Goal: Check status: Check status

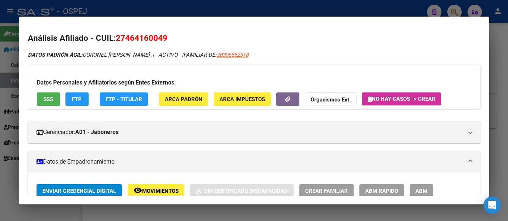
click at [185, 8] on div at bounding box center [254, 110] width 508 height 221
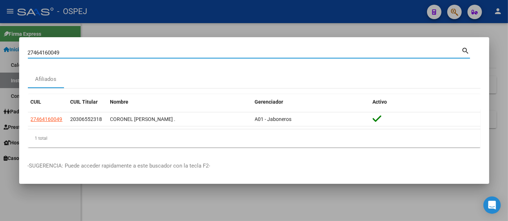
click at [152, 53] on input "27464160049" at bounding box center [245, 52] width 434 height 7
type input "2"
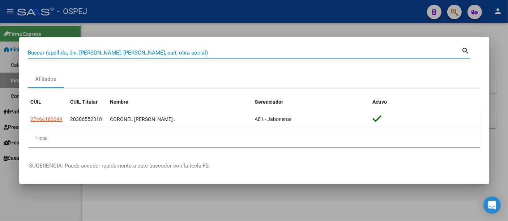
paste input "20-55821434-2"
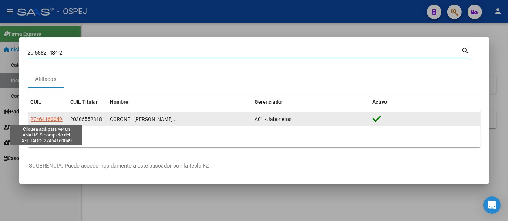
type input "20-55821434-2"
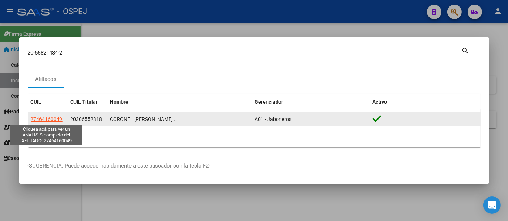
click at [44, 117] on span "27464160049" at bounding box center [47, 119] width 32 height 6
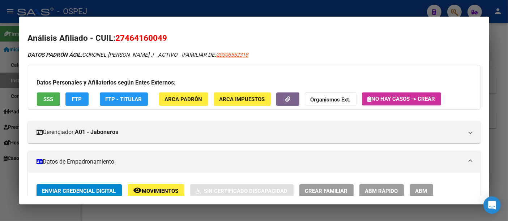
click at [205, 9] on div at bounding box center [254, 110] width 508 height 221
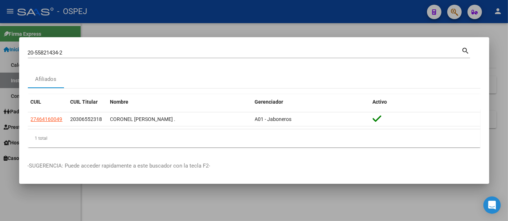
click at [205, 9] on div at bounding box center [254, 110] width 508 height 221
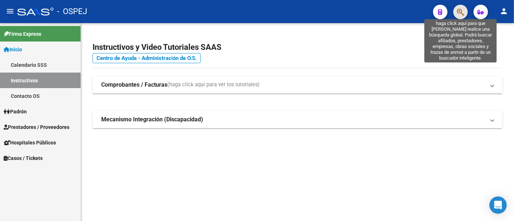
click at [458, 9] on icon "button" at bounding box center [460, 12] width 7 height 8
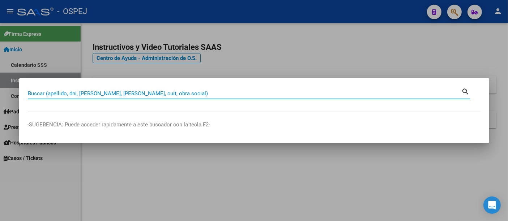
paste input "20-55821434-2"
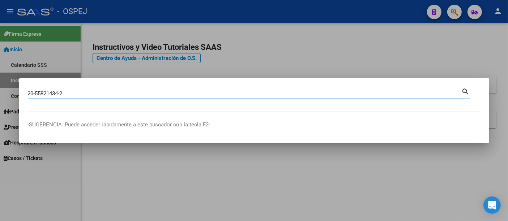
type input "20558214342"
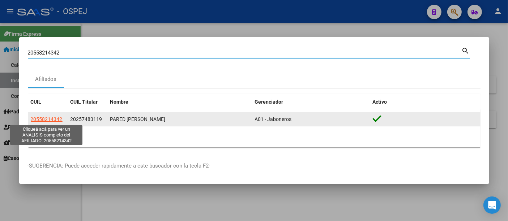
click at [46, 120] on span "20558214342" at bounding box center [47, 119] width 32 height 6
type textarea "20558214342"
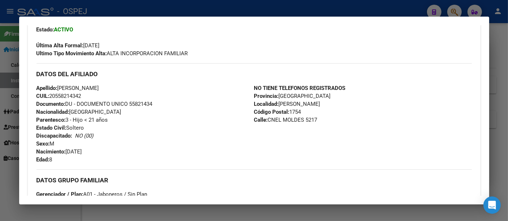
scroll to position [201, 0]
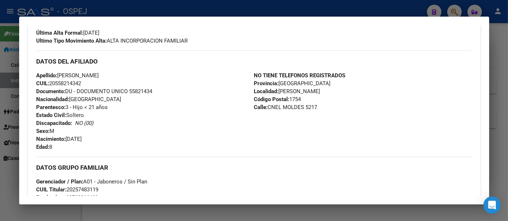
click at [245, 8] on div at bounding box center [254, 110] width 508 height 221
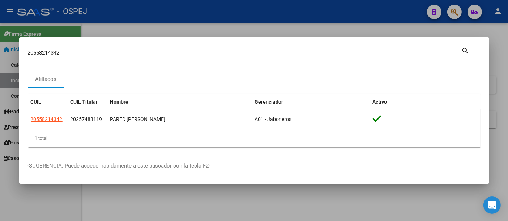
click at [152, 55] on input "20558214342" at bounding box center [245, 52] width 434 height 7
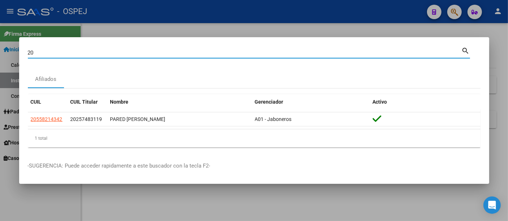
type input "2"
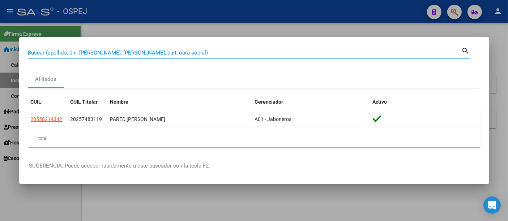
paste input "20.95074410.4"
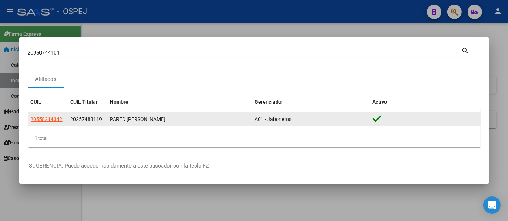
type input "20950744104"
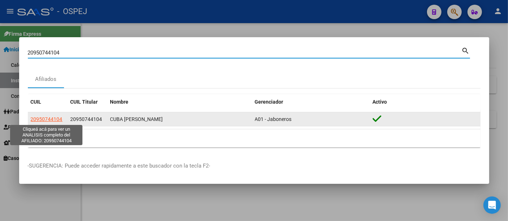
click at [52, 117] on span "20950744104" at bounding box center [47, 119] width 32 height 6
type textarea "20950744104"
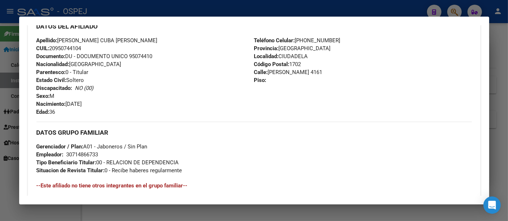
scroll to position [281, 0]
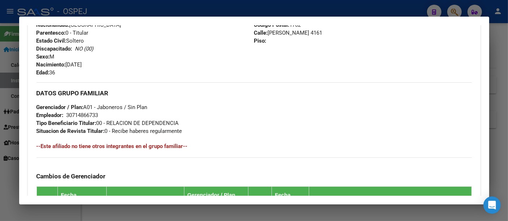
click at [227, 5] on div at bounding box center [254, 110] width 508 height 221
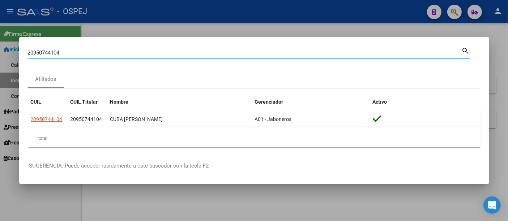
click at [140, 55] on input "20950744104" at bounding box center [245, 52] width 434 height 7
type input "2"
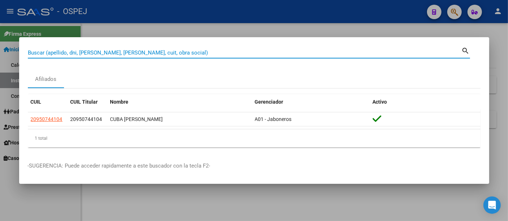
paste input "27348091307"
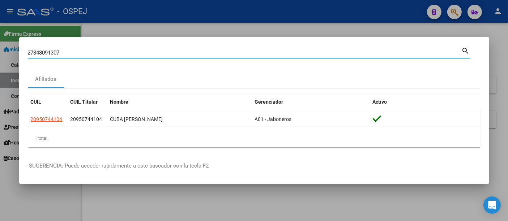
type input "27348091307"
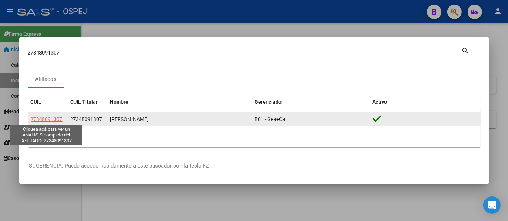
click at [46, 121] on span "27348091307" at bounding box center [47, 119] width 32 height 6
type textarea "27348091307"
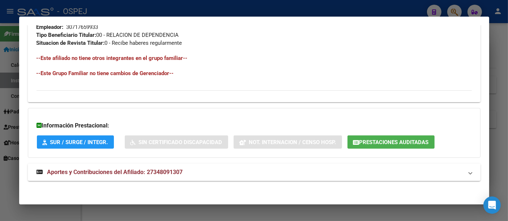
scroll to position [369, 0]
click at [174, 169] on span "Aportes y Contribuciones del Afiliado: 27348091307" at bounding box center [114, 171] width 135 height 7
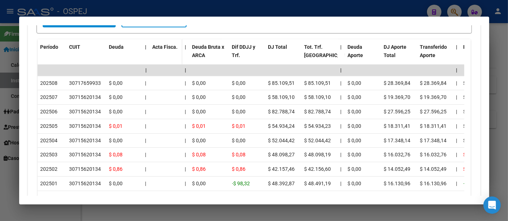
scroll to position [641, 0]
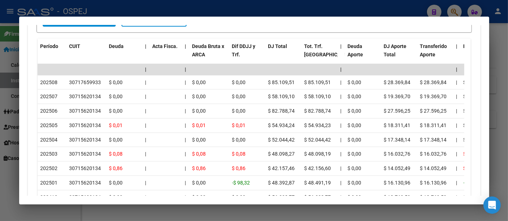
click at [187, 9] on div at bounding box center [254, 110] width 508 height 221
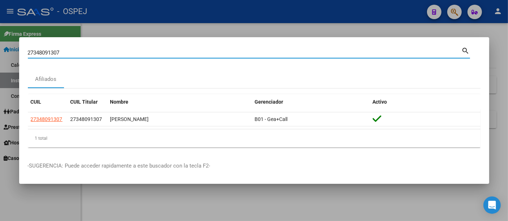
click at [120, 53] on input "27348091307" at bounding box center [245, 52] width 434 height 7
type input "2"
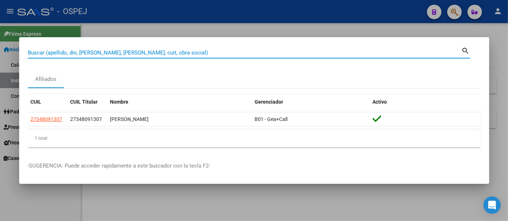
paste input "27 48583734"
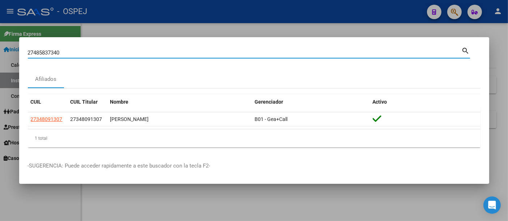
type input "27485837340"
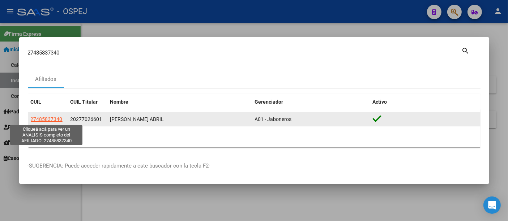
click at [56, 120] on span "27485837340" at bounding box center [47, 119] width 32 height 6
type textarea "27485837340"
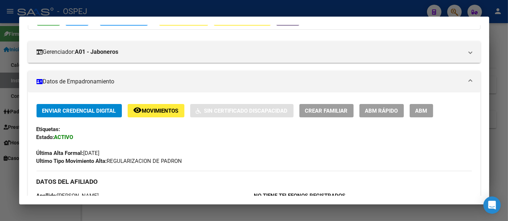
scroll to position [0, 0]
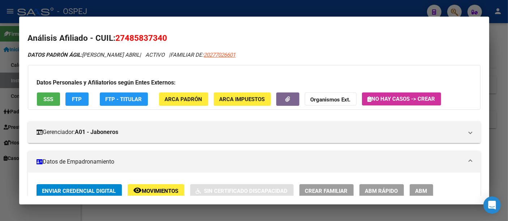
click at [171, 9] on div at bounding box center [254, 110] width 508 height 221
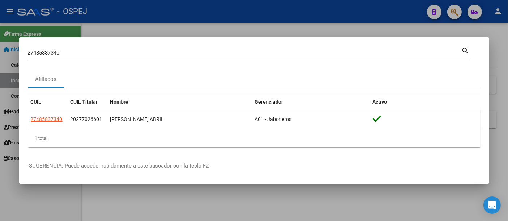
click at [85, 56] on div "27485837340 Buscar (apellido, dni, [PERSON_NAME], [PERSON_NAME], cuit, obra soc…" at bounding box center [245, 52] width 434 height 11
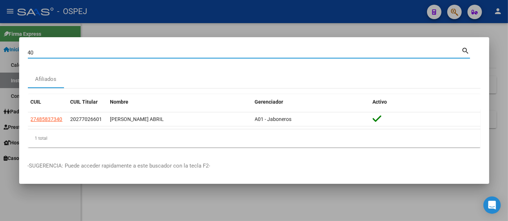
type input "0"
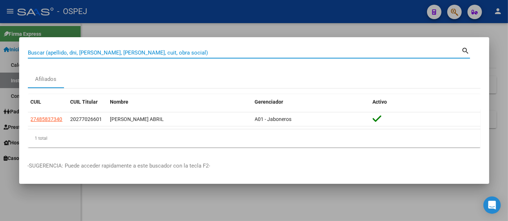
paste input "20.95074410.4"
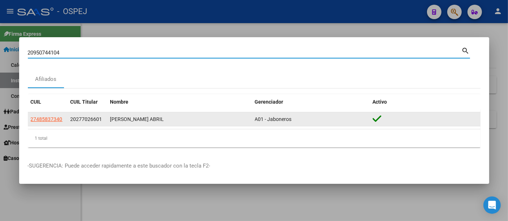
type input "20950744104"
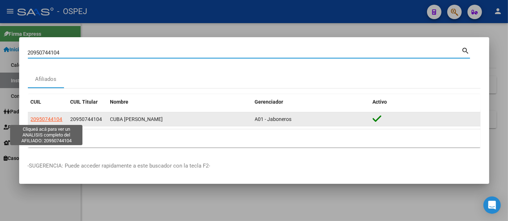
click at [51, 120] on span "20950744104" at bounding box center [47, 119] width 32 height 6
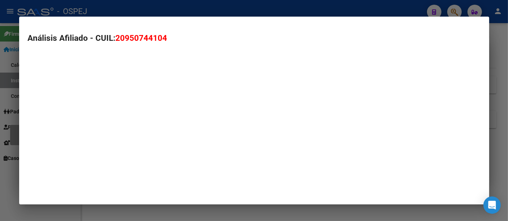
type textarea "20950744104"
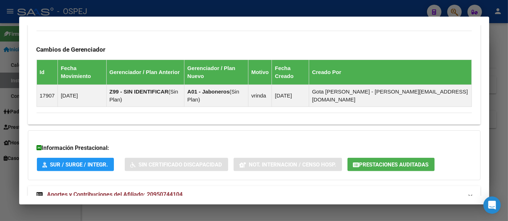
scroll to position [414, 0]
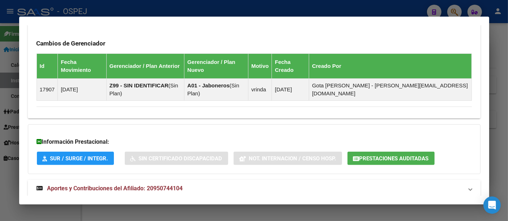
click at [166, 185] on span "Aportes y Contribuciones del Afiliado: 20950744104" at bounding box center [114, 188] width 135 height 7
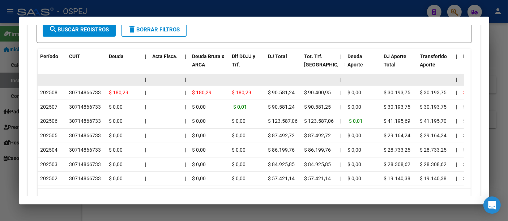
scroll to position [695, 0]
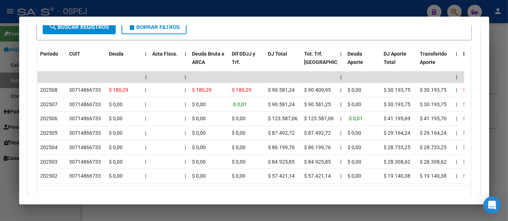
click at [213, 8] on div at bounding box center [254, 110] width 508 height 221
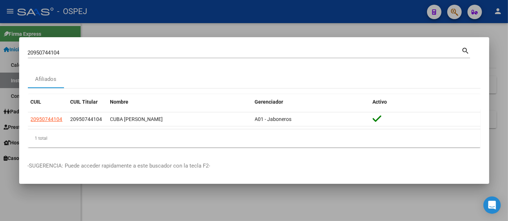
click at [98, 50] on input "20950744104" at bounding box center [245, 52] width 434 height 7
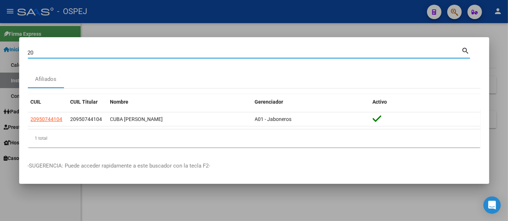
type input "2"
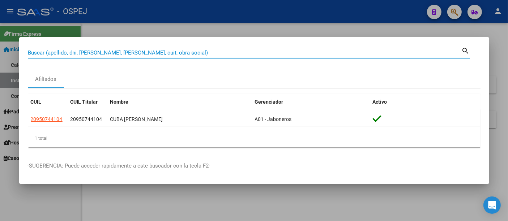
paste input "27.204189973"
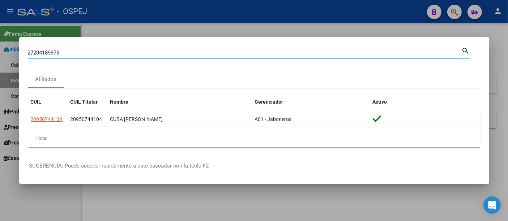
type input "27204189973"
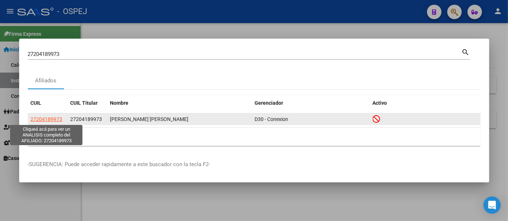
click at [47, 120] on span "27204189973" at bounding box center [47, 119] width 32 height 6
type textarea "27204189973"
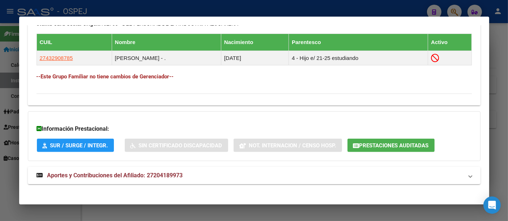
scroll to position [423, 0]
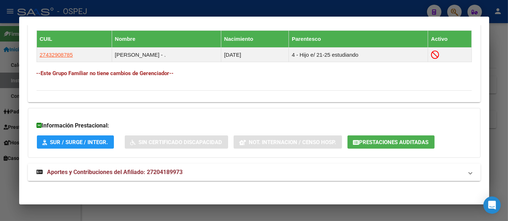
click at [168, 172] on span "Aportes y Contribuciones del Afiliado: 27204189973" at bounding box center [114, 172] width 135 height 7
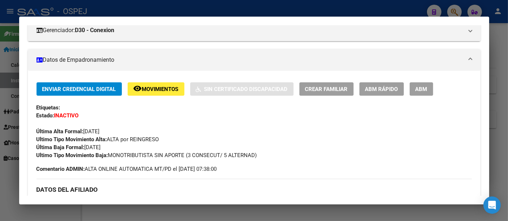
scroll to position [0, 0]
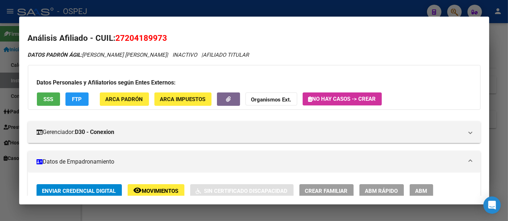
click at [223, 12] on div at bounding box center [254, 110] width 508 height 221
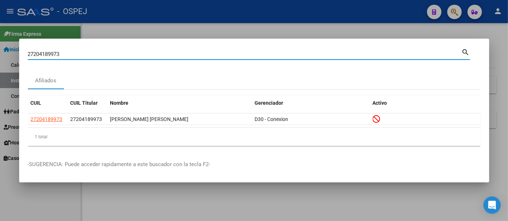
click at [165, 55] on input "27204189973" at bounding box center [245, 54] width 434 height 7
type input "2"
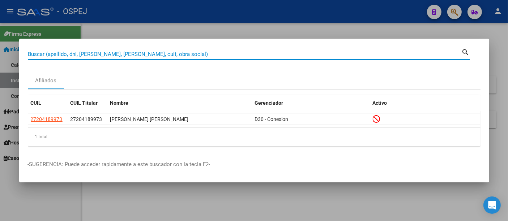
paste input "23-35759401"
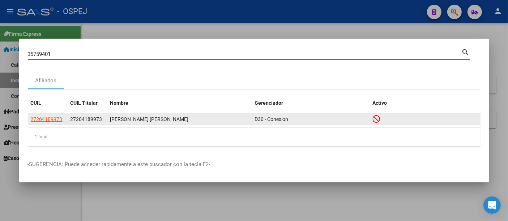
type input "35759401"
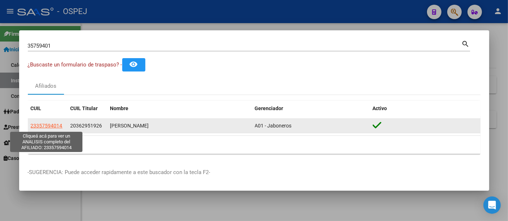
click at [52, 125] on span "23357594014" at bounding box center [47, 126] width 32 height 6
type textarea "23357594014"
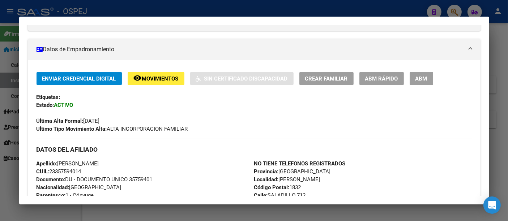
scroll to position [120, 0]
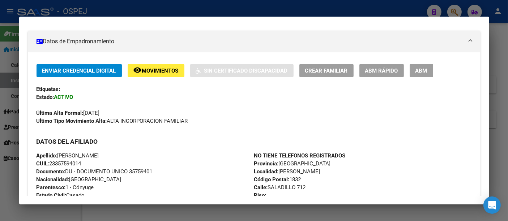
click at [267, 10] on div at bounding box center [254, 110] width 508 height 221
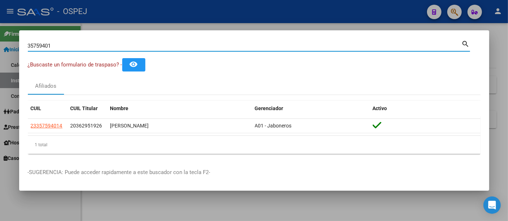
click at [82, 44] on input "35759401" at bounding box center [245, 46] width 434 height 7
type input "3"
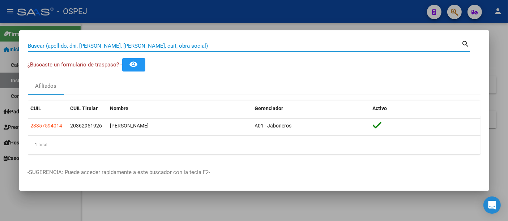
paste input "27 05333216"
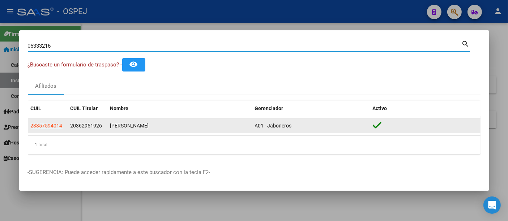
type input "05333216"
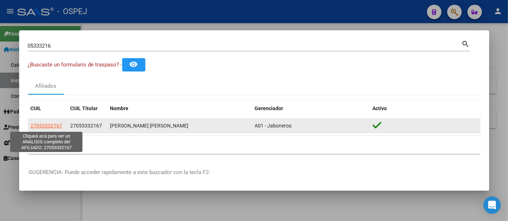
click at [44, 125] on span "27053332167" at bounding box center [47, 126] width 32 height 6
type textarea "27053332167"
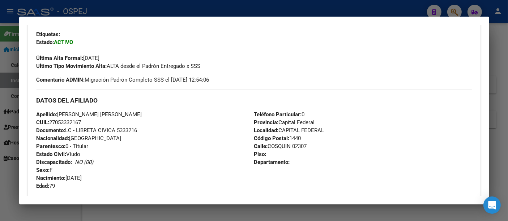
scroll to position [188, 0]
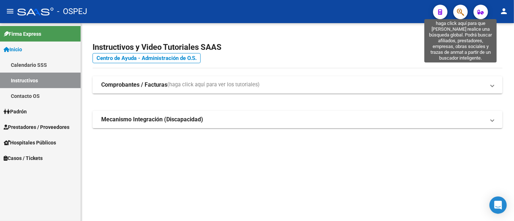
click at [458, 9] on icon "button" at bounding box center [460, 12] width 7 height 8
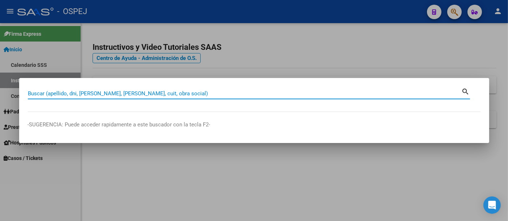
paste input "27 48583734"
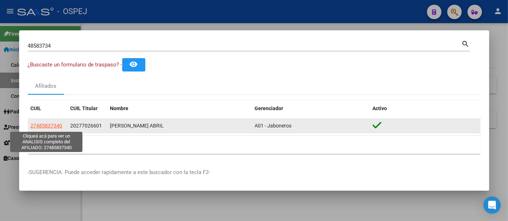
click at [37, 125] on span "27485837340" at bounding box center [47, 126] width 32 height 6
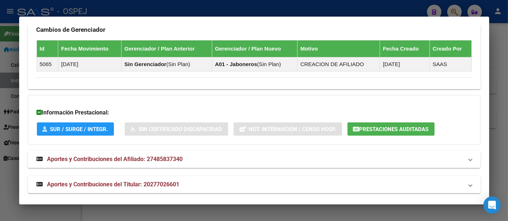
scroll to position [524, 0]
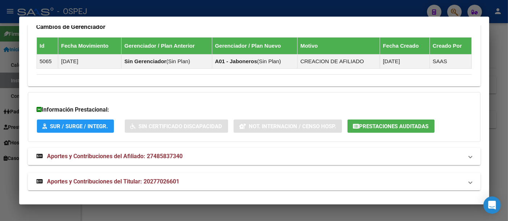
click at [404, 124] on span "Prestaciones Auditadas" at bounding box center [393, 126] width 69 height 7
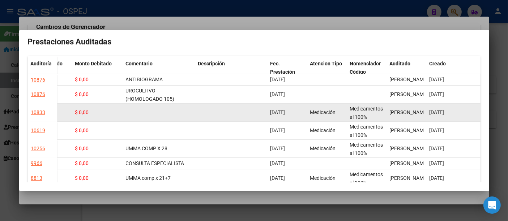
scroll to position [0, 0]
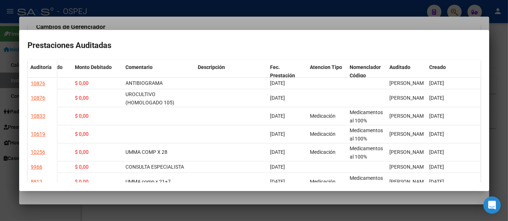
click at [184, 23] on div at bounding box center [254, 110] width 508 height 221
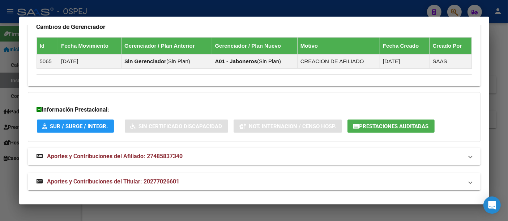
click at [198, 8] on div at bounding box center [254, 110] width 508 height 221
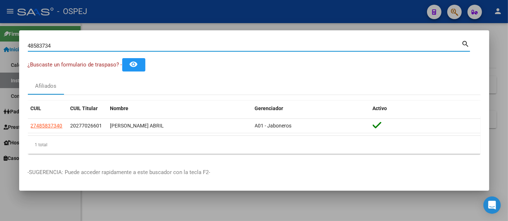
click at [82, 48] on input "48583734" at bounding box center [245, 46] width 434 height 7
type input "4"
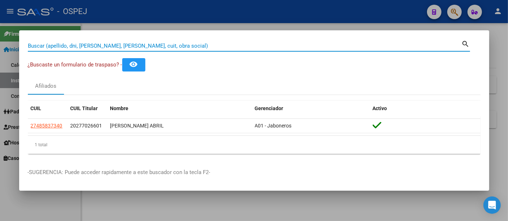
paste input "27260347271"
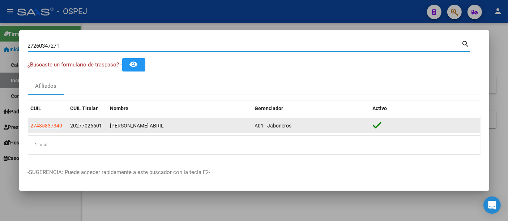
type input "27260347271"
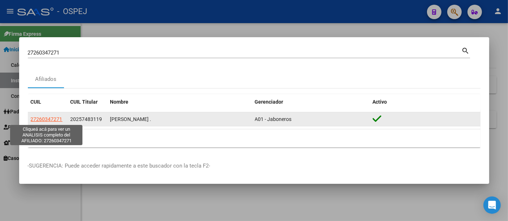
click at [56, 119] on span "27260347271" at bounding box center [47, 119] width 32 height 6
type textarea "27260347271"
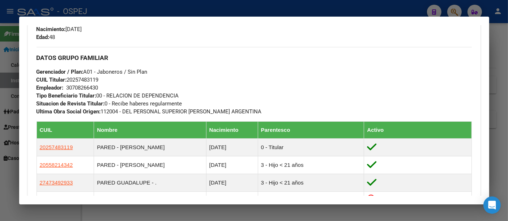
scroll to position [321, 0]
